Goal: Information Seeking & Learning: Learn about a topic

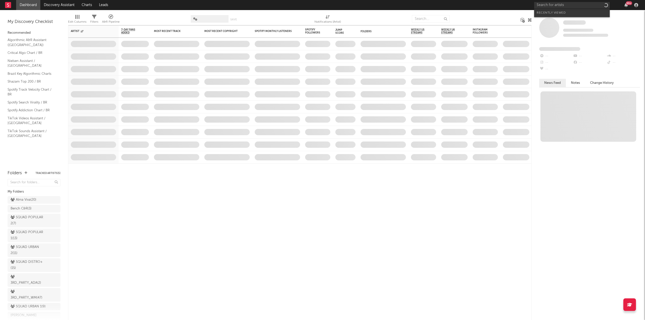
click at [570, 6] on input "text" at bounding box center [572, 5] width 76 height 6
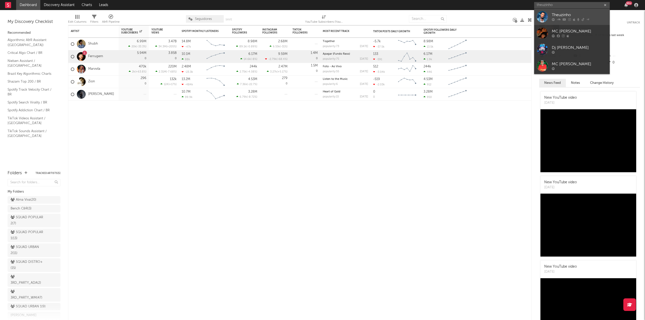
type input "theuzinho"
click at [546, 15] on div at bounding box center [542, 16] width 11 height 11
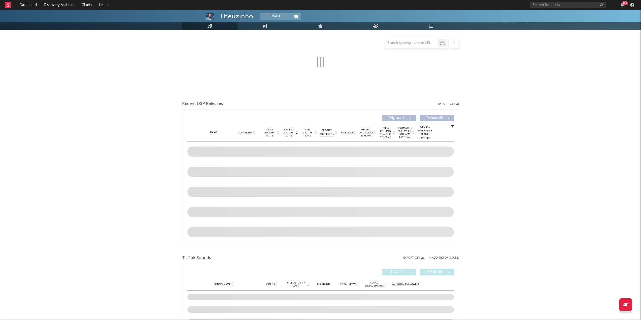
select select "6m"
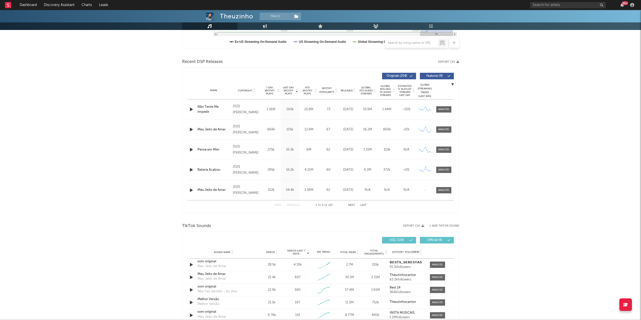
scroll to position [151, 0]
click at [249, 93] on div "Copyright" at bounding box center [246, 92] width 27 height 4
click at [347, 91] on span "Released" at bounding box center [347, 91] width 12 height 3
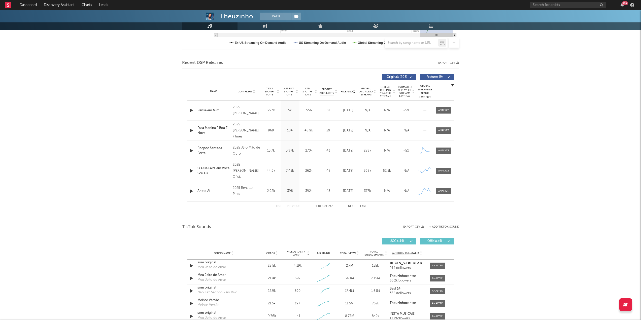
click at [423, 76] on button "Features ( 9 )" at bounding box center [437, 77] width 34 height 7
click at [351, 207] on button "Next" at bounding box center [351, 206] width 7 height 3
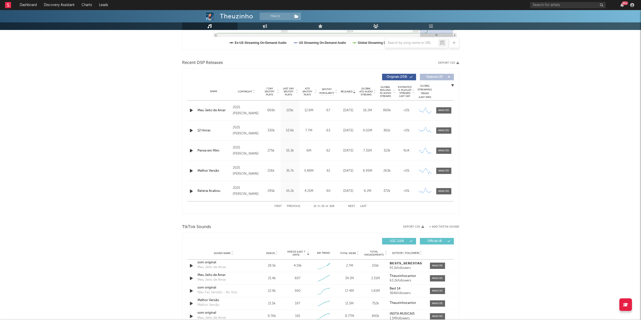
click at [351, 207] on button "Next" at bounding box center [351, 206] width 7 height 3
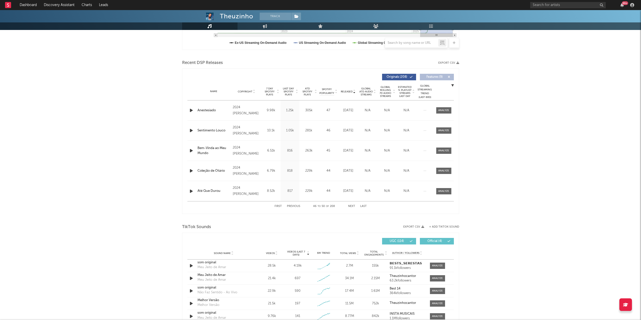
click at [351, 207] on button "Next" at bounding box center [351, 206] width 7 height 3
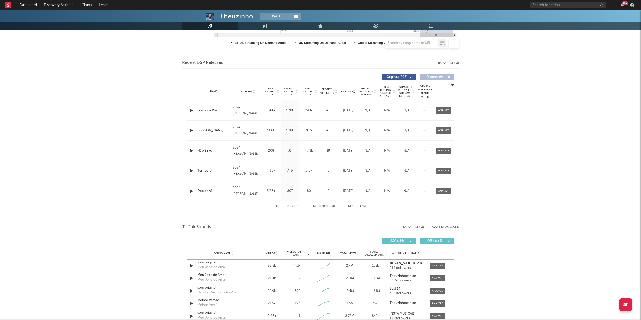
click at [351, 207] on button "Next" at bounding box center [351, 206] width 7 height 3
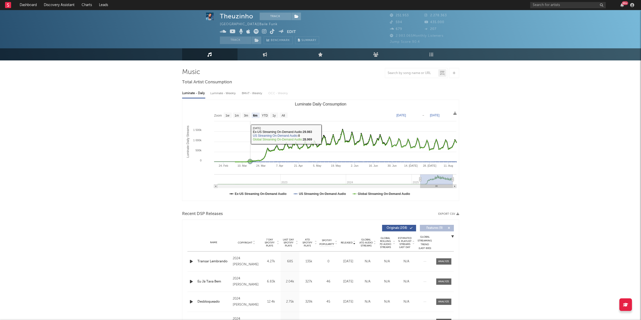
scroll to position [0, 0]
